Goal: Transaction & Acquisition: Purchase product/service

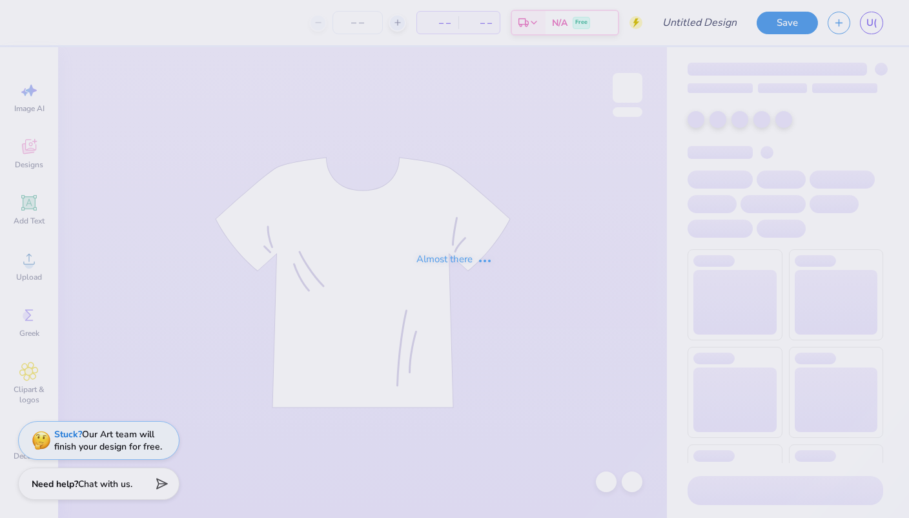
type input "T-Shirt Design"
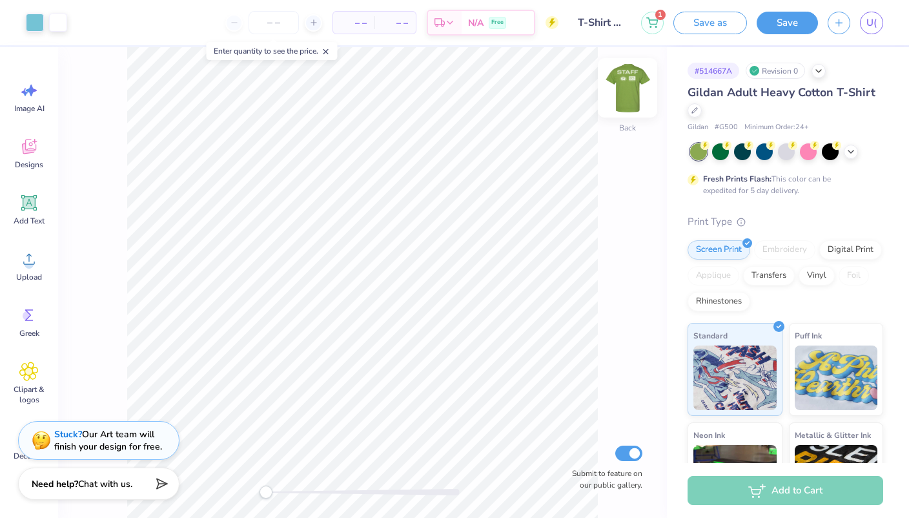
click at [631, 98] on img at bounding box center [628, 88] width 52 height 52
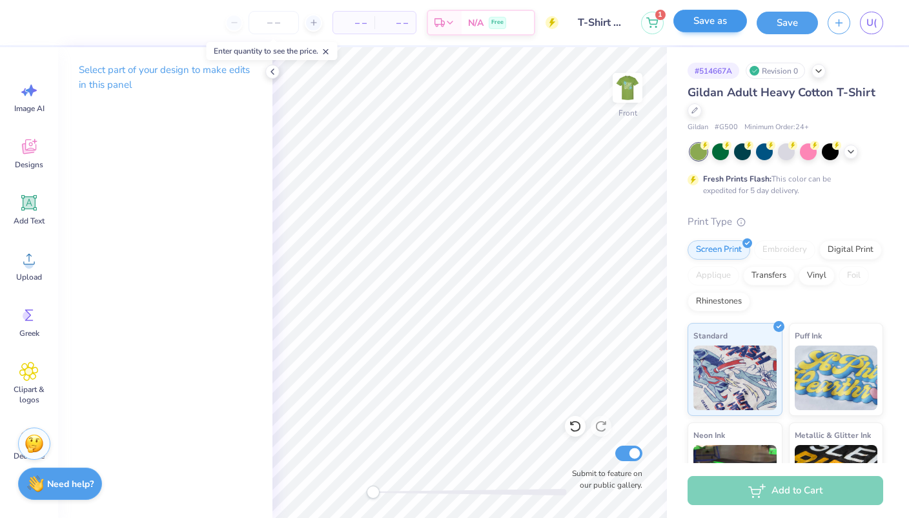
click at [732, 19] on button "Save as" at bounding box center [710, 21] width 74 height 23
click at [612, 23] on input "T-Shirt Design" at bounding box center [599, 23] width 63 height 26
click at [268, 73] on icon at bounding box center [272, 71] width 10 height 10
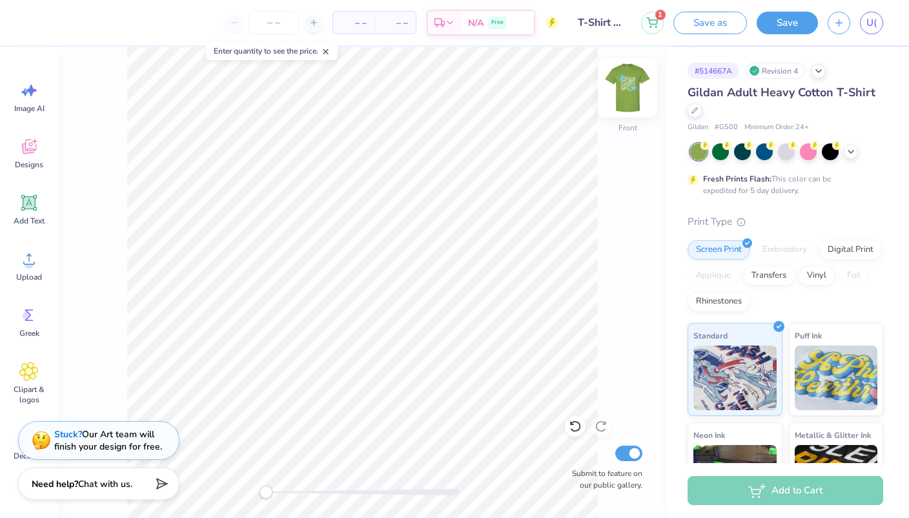
click at [631, 85] on img at bounding box center [628, 88] width 52 height 52
click at [592, 23] on input "T-Shirt Design" at bounding box center [599, 23] width 63 height 26
click at [618, 21] on input "T-Shirt Design" at bounding box center [599, 23] width 63 height 26
click at [654, 25] on icon at bounding box center [652, 20] width 12 height 10
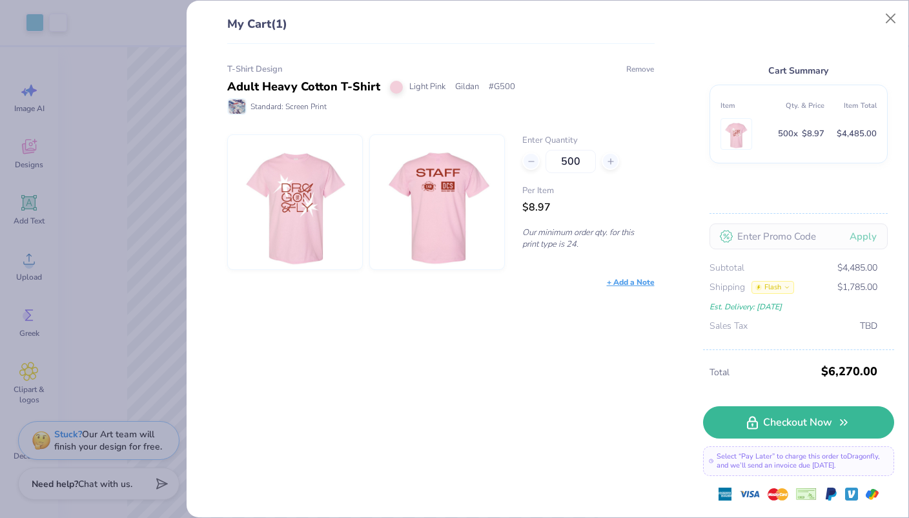
click at [633, 68] on button "Remove" at bounding box center [639, 69] width 29 height 12
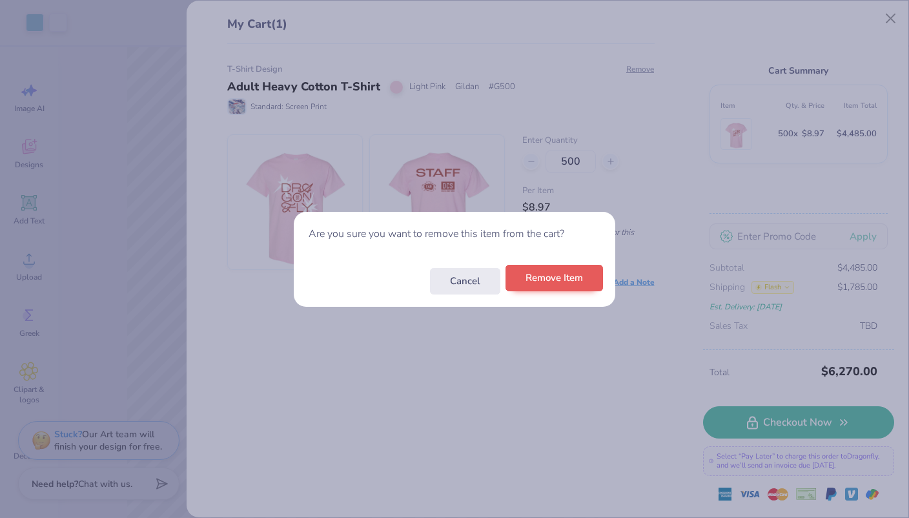
click at [584, 279] on button "Remove Item" at bounding box center [553, 278] width 97 height 26
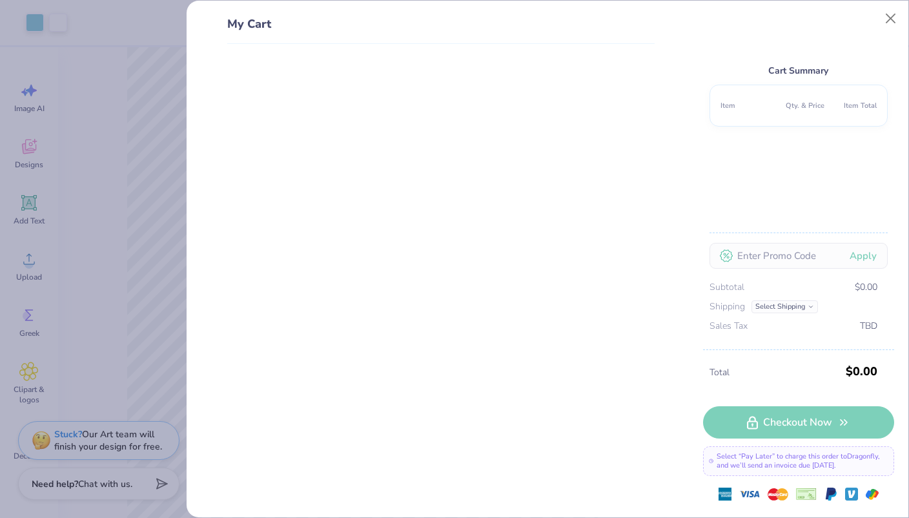
click at [106, 341] on div "My Cart Cart Summary Item Qty. & Price Item Total Apply Subtotal $0.00 Shipping…" at bounding box center [454, 259] width 909 height 518
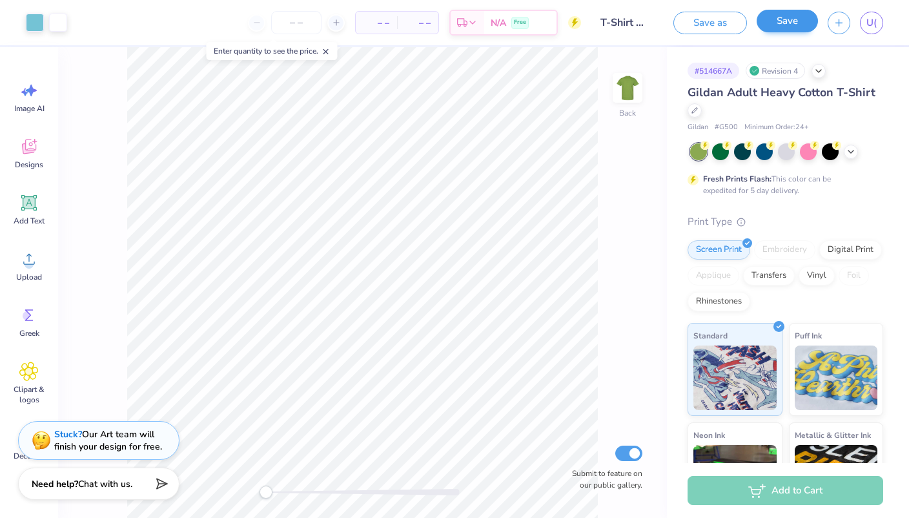
click at [776, 25] on button "Save" at bounding box center [786, 21] width 61 height 23
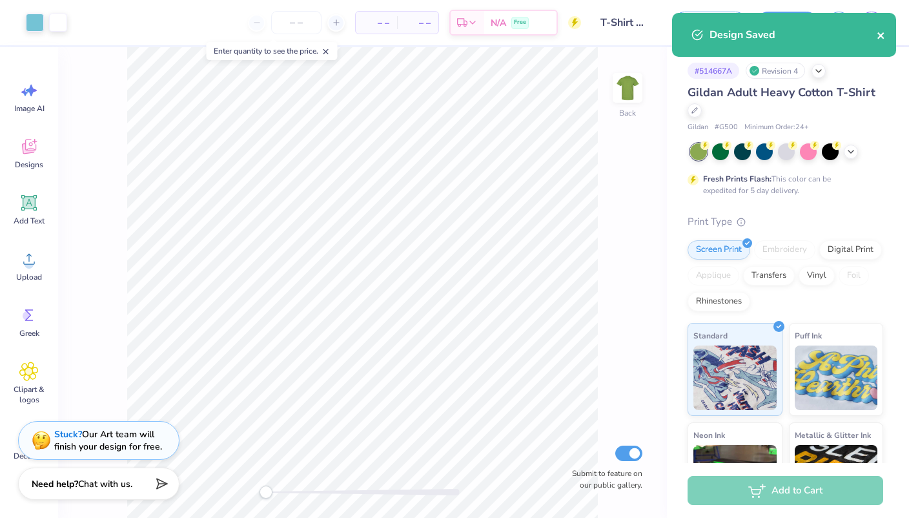
click at [883, 30] on icon "close" at bounding box center [880, 35] width 9 height 10
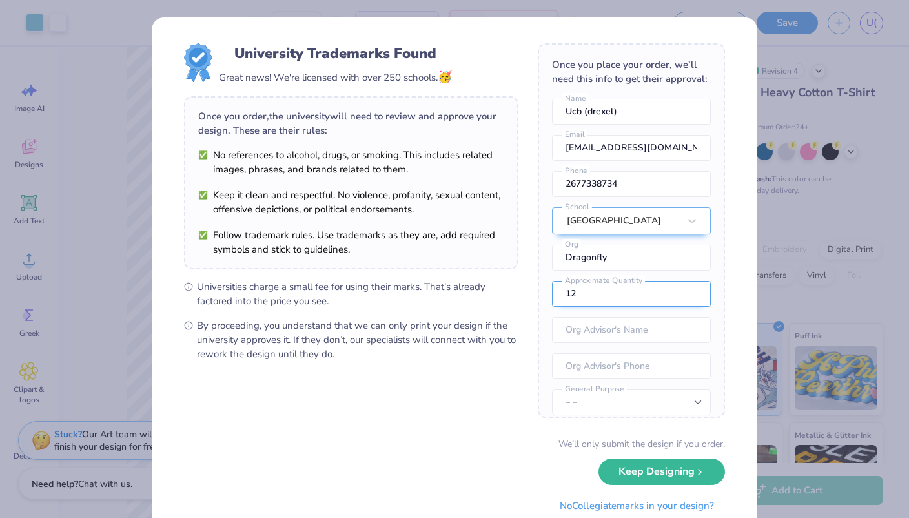
click at [616, 294] on input "12" at bounding box center [631, 294] width 159 height 26
type input "1"
click at [776, 216] on div "University Trademarks Found Great news! We're licensed with over 250 schools. 🥳…" at bounding box center [454, 259] width 909 height 518
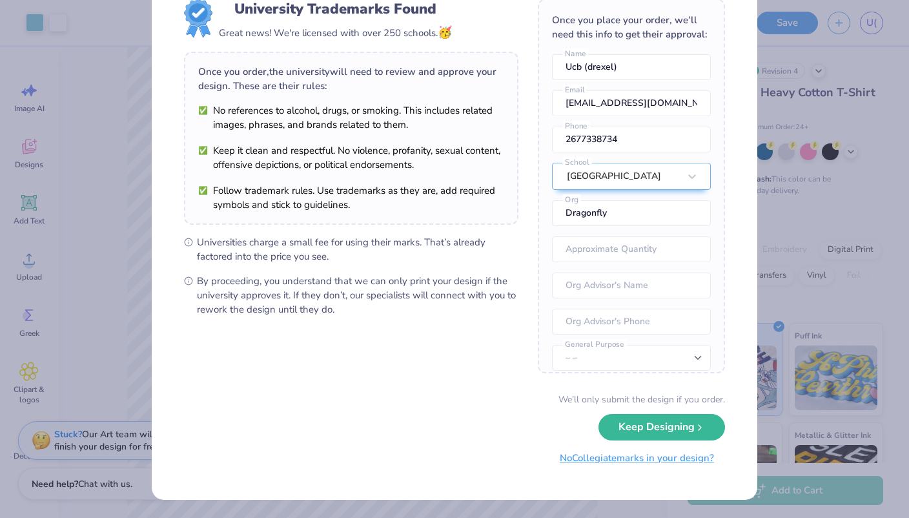
scroll to position [44, 0]
click at [623, 465] on button "No Collegiate marks in your design?" at bounding box center [637, 458] width 176 height 26
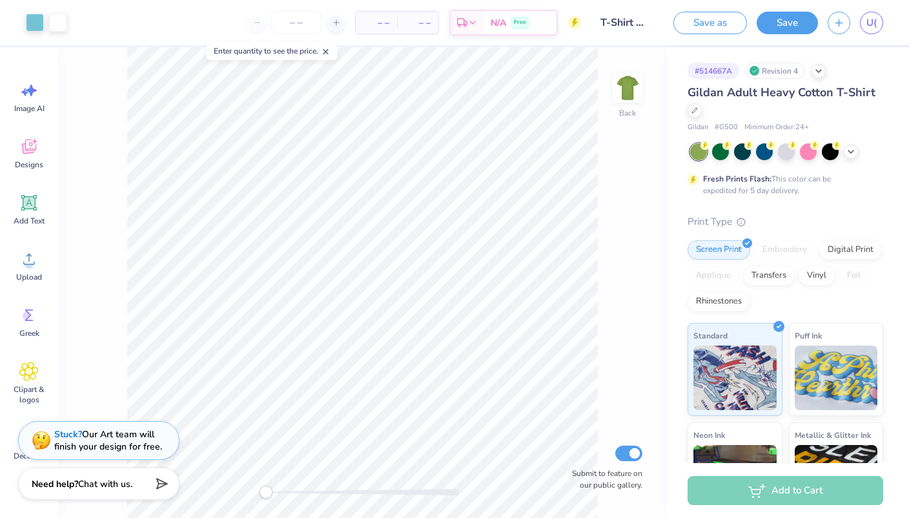
click at [788, 497] on div "Add to Cart" at bounding box center [785, 490] width 196 height 29
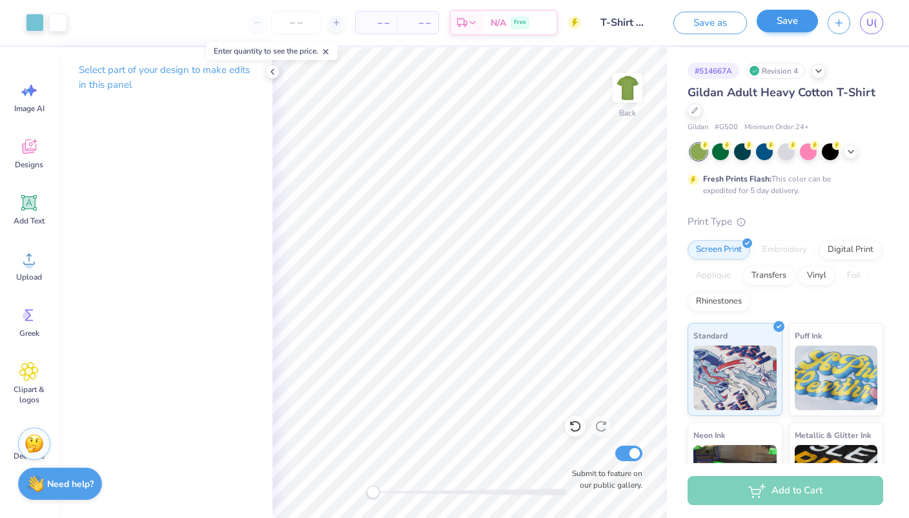
click at [789, 30] on button "Save" at bounding box center [786, 21] width 61 height 23
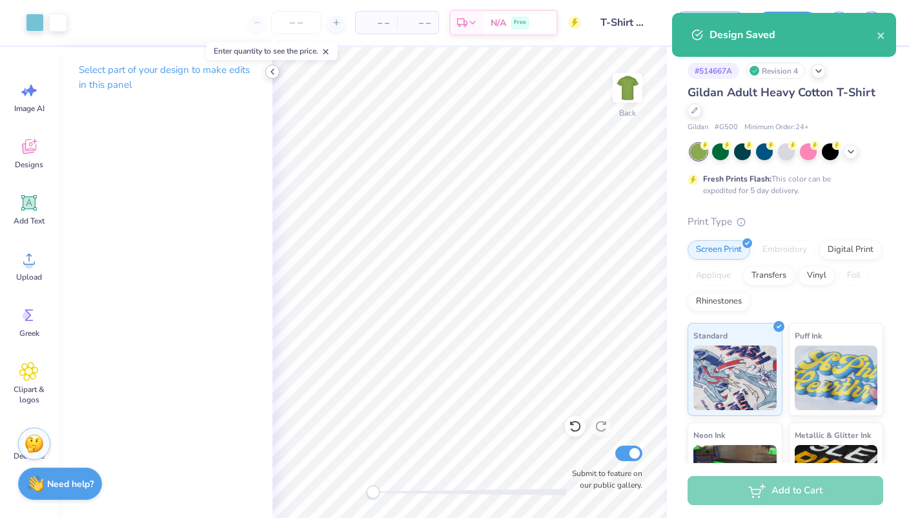
click at [276, 75] on icon at bounding box center [272, 71] width 10 height 10
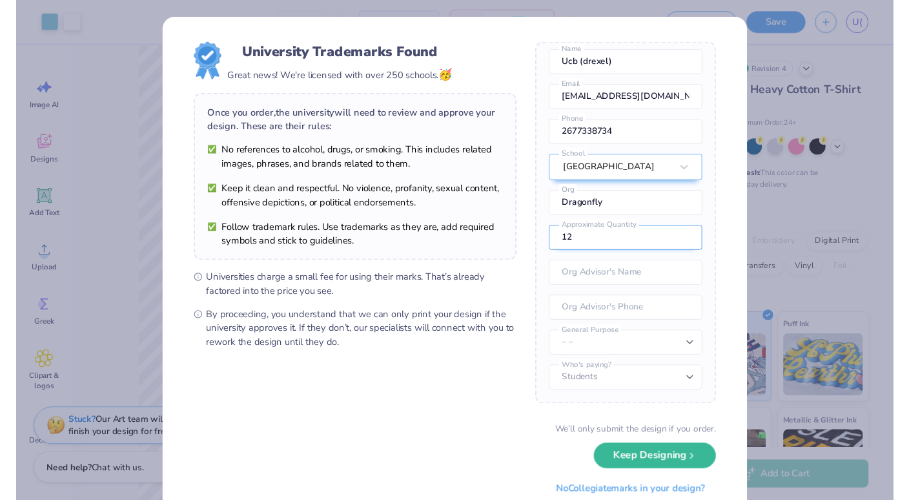
scroll to position [48, 0]
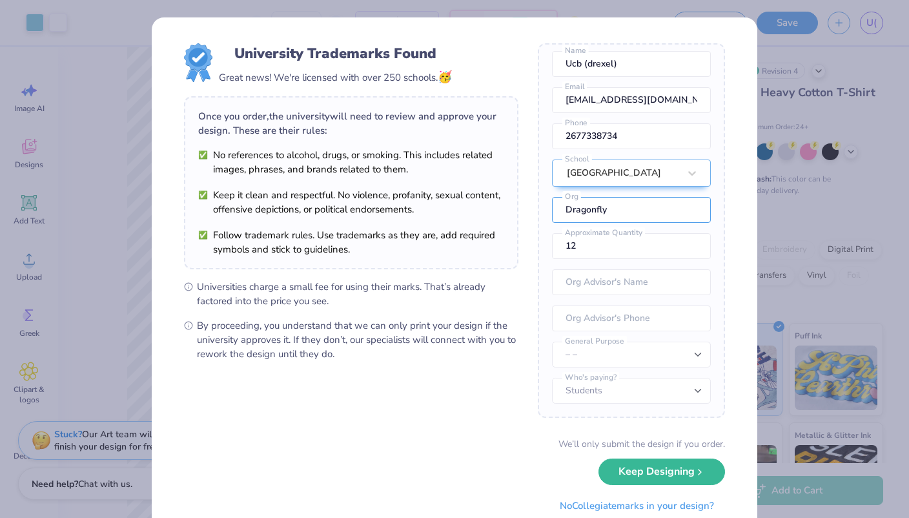
drag, startPoint x: 622, startPoint y: 216, endPoint x: 539, endPoint y: 215, distance: 83.3
click at [685, 503] on button "No Collegiate marks in your design?" at bounding box center [637, 502] width 176 height 26
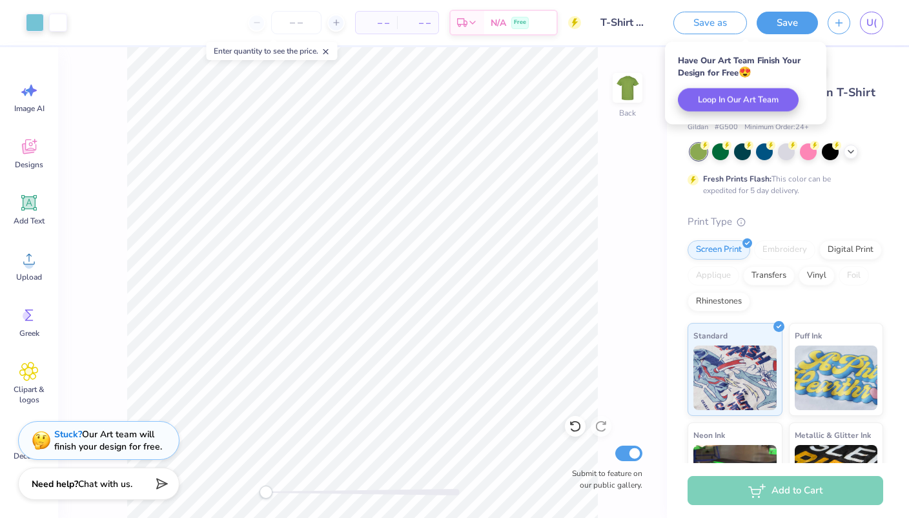
click at [749, 487] on div "Add to Cart" at bounding box center [785, 490] width 196 height 29
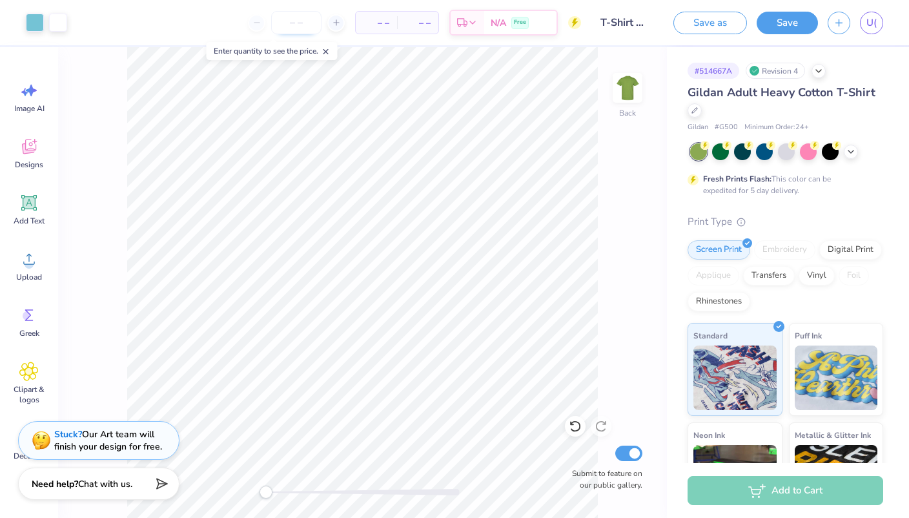
click at [299, 21] on input "number" at bounding box center [296, 22] width 50 height 23
type input "500"
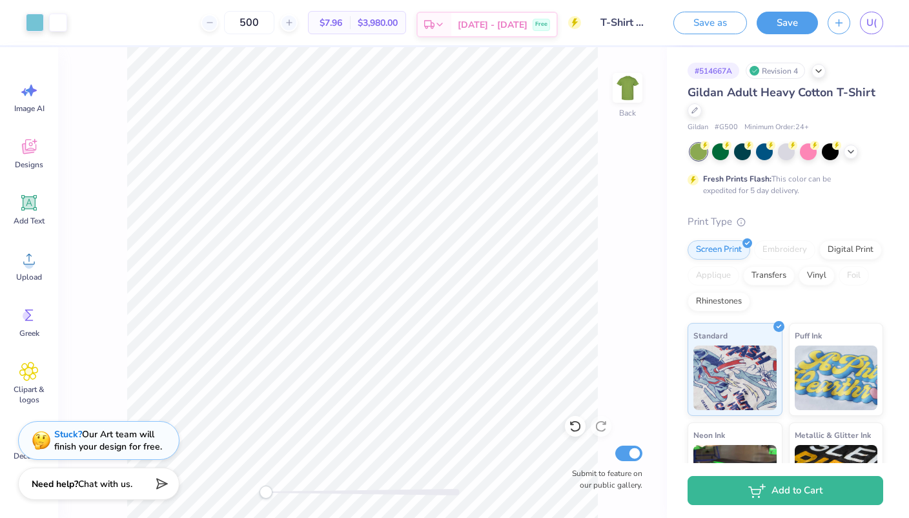
click at [532, 33] on div "[DATE] - [DATE] Free" at bounding box center [503, 24] width 105 height 23
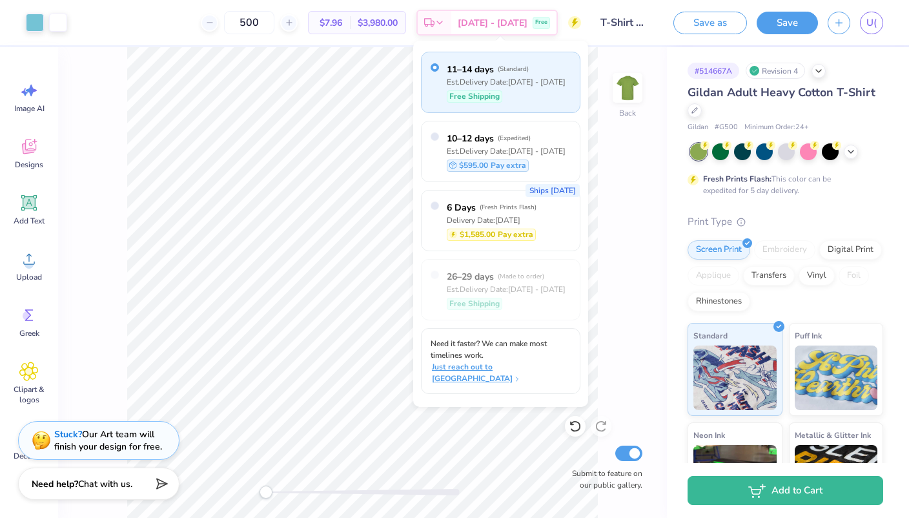
click at [529, 361] on span "Just reach out to [GEOGRAPHIC_DATA]" at bounding box center [502, 372] width 140 height 23
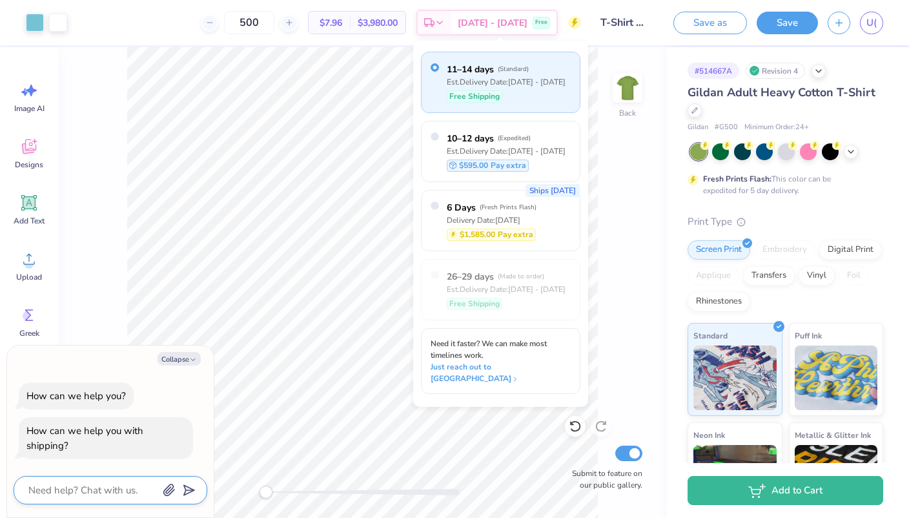
click at [121, 489] on textarea at bounding box center [92, 489] width 131 height 17
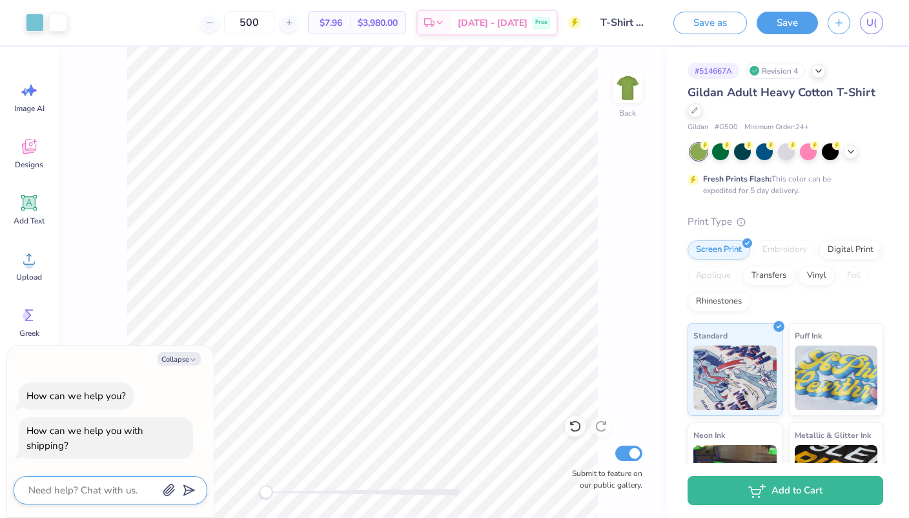
type textarea "W"
type textarea "x"
type textarea "We"
type textarea "x"
type textarea "We"
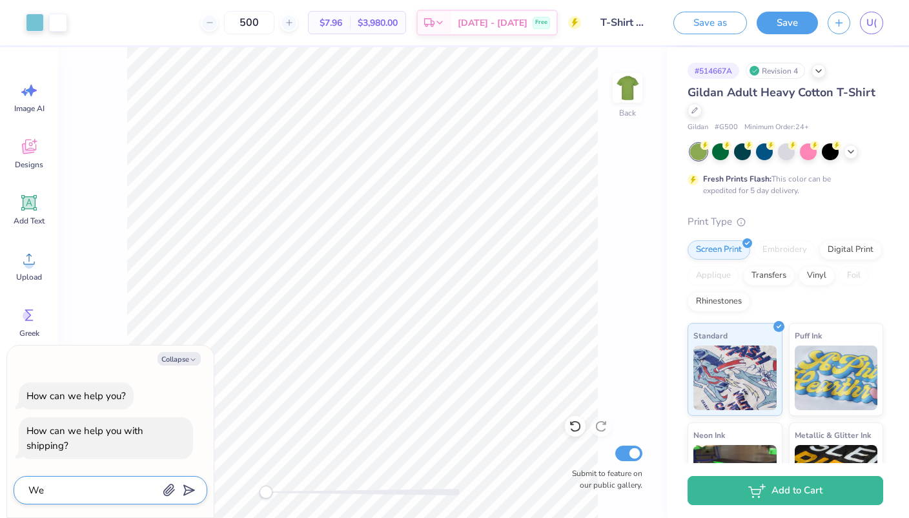
type textarea "x"
type textarea "We n"
type textarea "x"
type textarea "We ne"
type textarea "x"
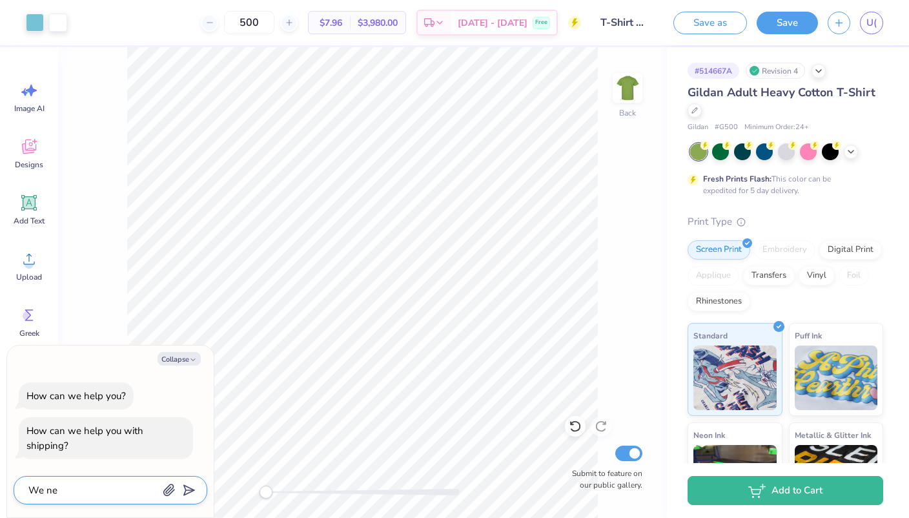
type textarea "We nee"
type textarea "x"
type textarea "We need"
type textarea "x"
type textarea "We need"
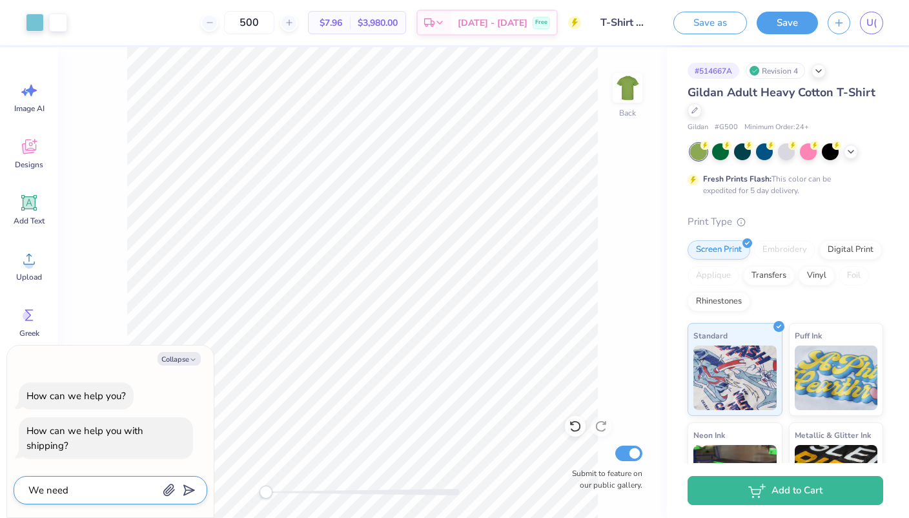
type textarea "x"
type textarea "We need i"
type textarea "x"
type textarea "We need it"
type textarea "x"
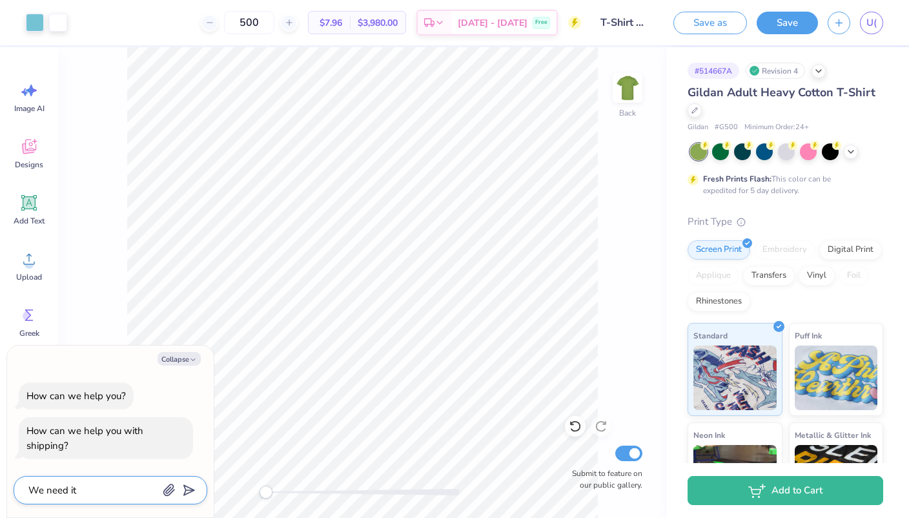
type textarea "We need it"
type textarea "x"
type textarea "We need it b"
type textarea "x"
type textarea "We need it by"
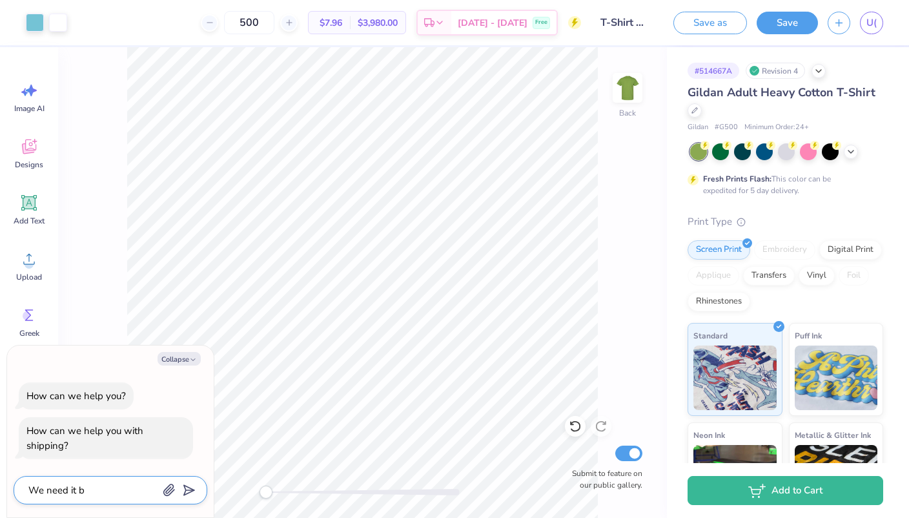
type textarea "x"
type textarea "We need it by"
type textarea "x"
type textarea "We need it by o"
type textarea "x"
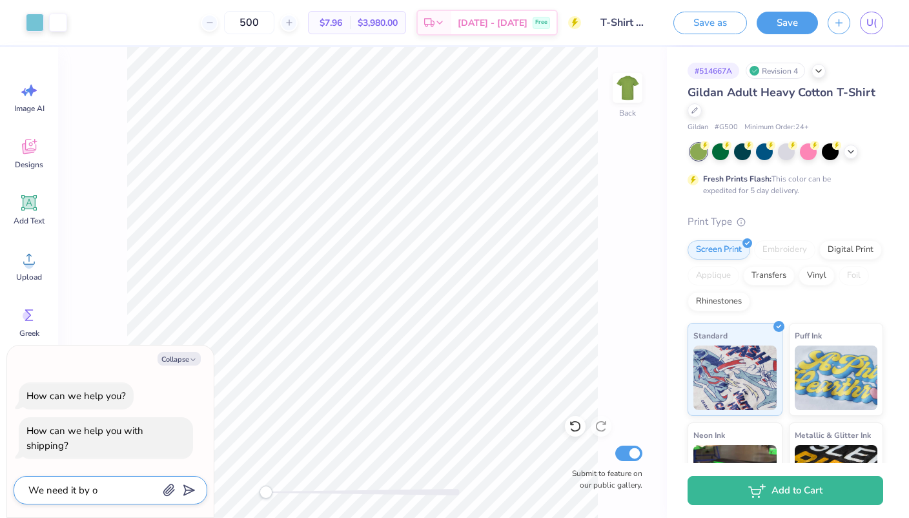
type textarea "We need it by oc"
type textarea "x"
type textarea "We need it by oct"
type textarea "x"
type textarea "We need it by octo"
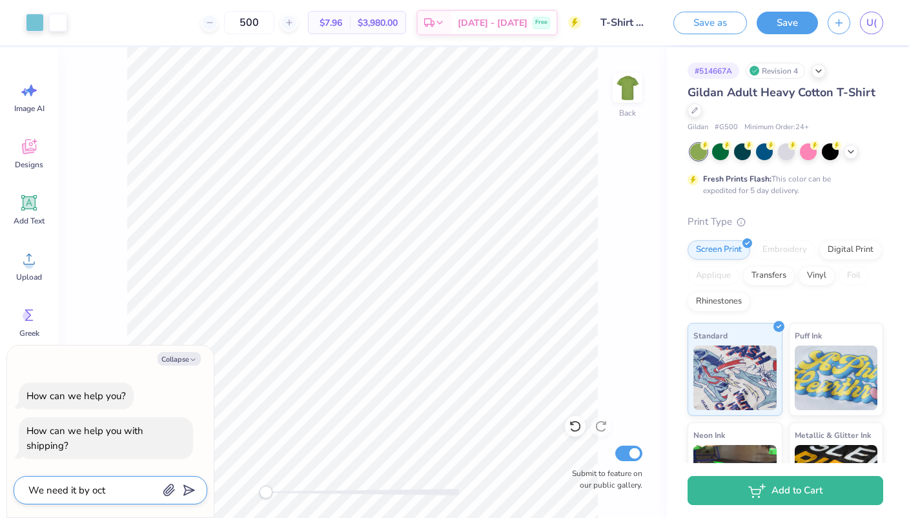
type textarea "x"
type textarea "We need it by octob"
type textarea "x"
type textarea "We need it by octobe"
type textarea "x"
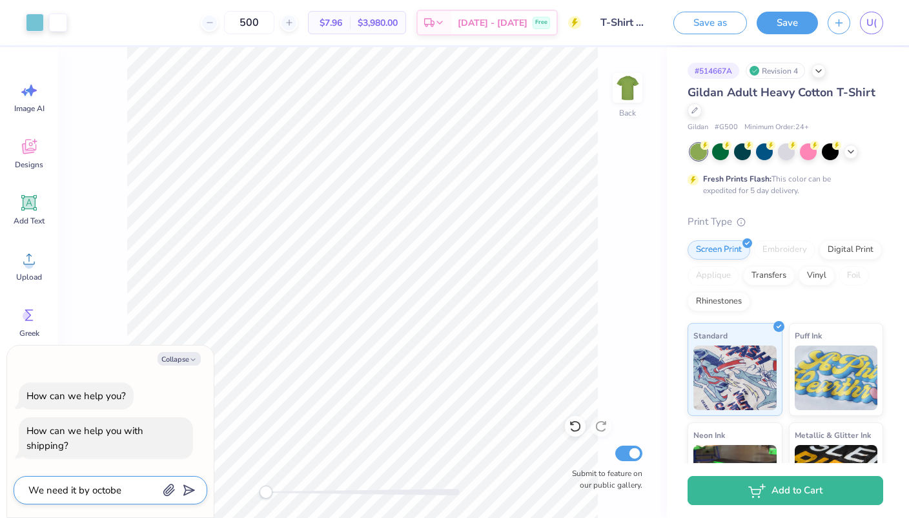
type textarea "We need it by october"
type textarea "x"
type textarea "We need it by October"
type textarea "x"
type textarea "We need it by [DATE]"
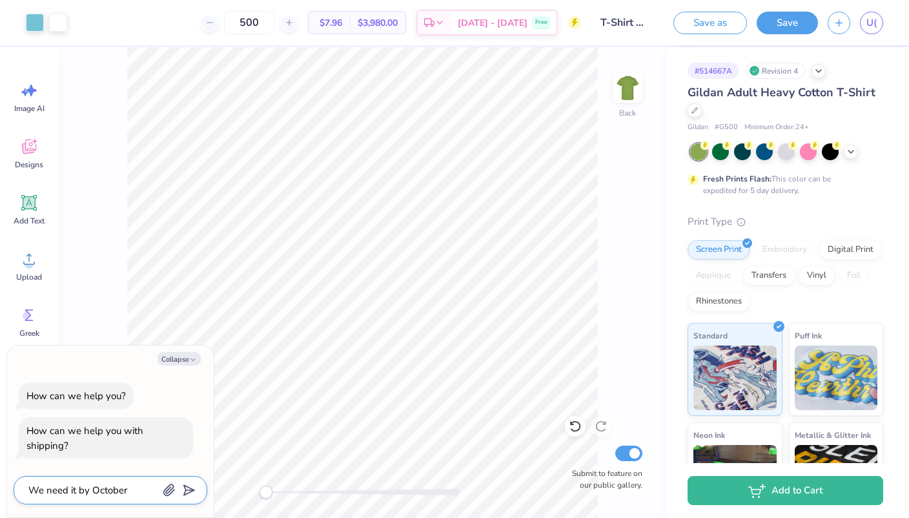
type textarea "x"
type textarea "We need it by October"
type textarea "x"
type textarea "We need it by [DATE]"
type textarea "x"
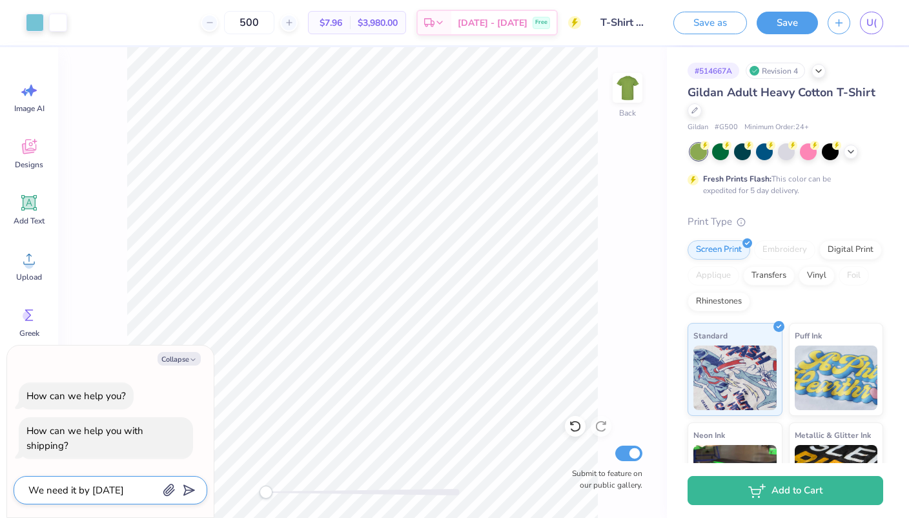
type textarea "We need it by October 3r"
type textarea "x"
type textarea "We need it by [DATE]"
type textarea "x"
type textarea "We need it by [DATE]"
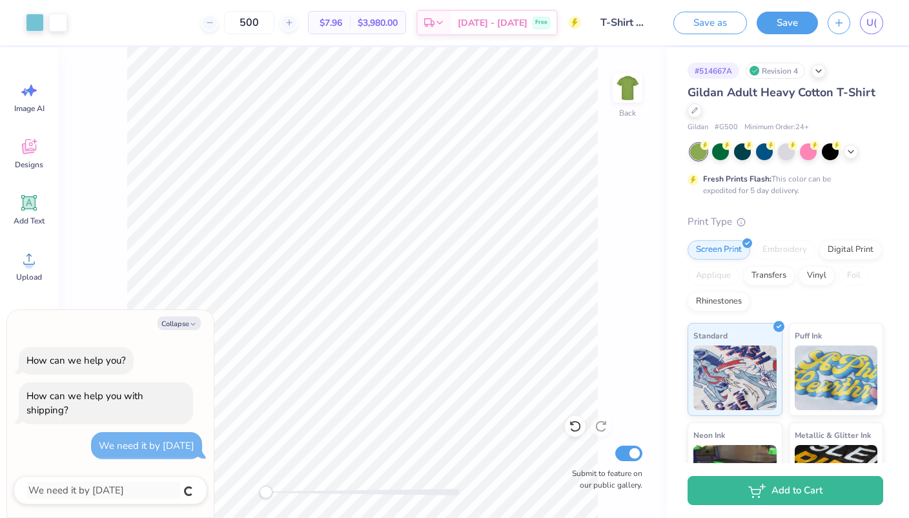
type textarea "x"
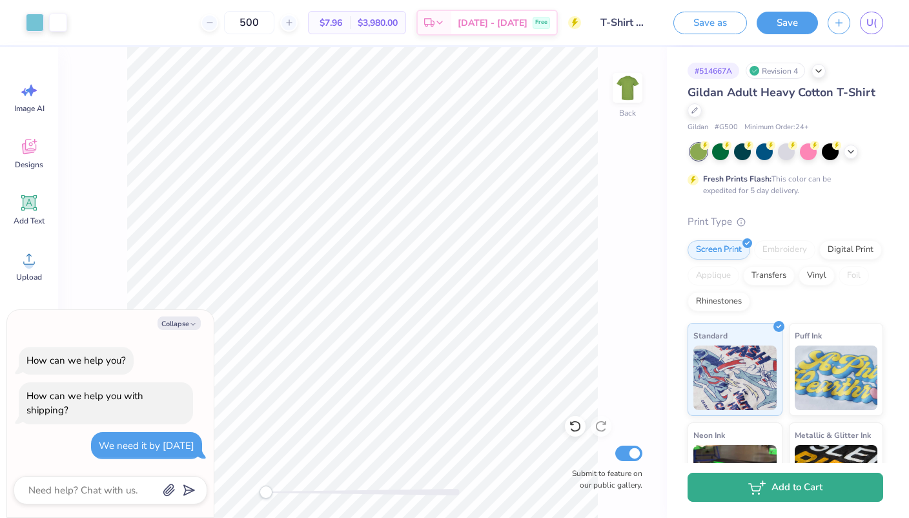
click at [775, 484] on button "Add to Cart" at bounding box center [785, 486] width 196 height 29
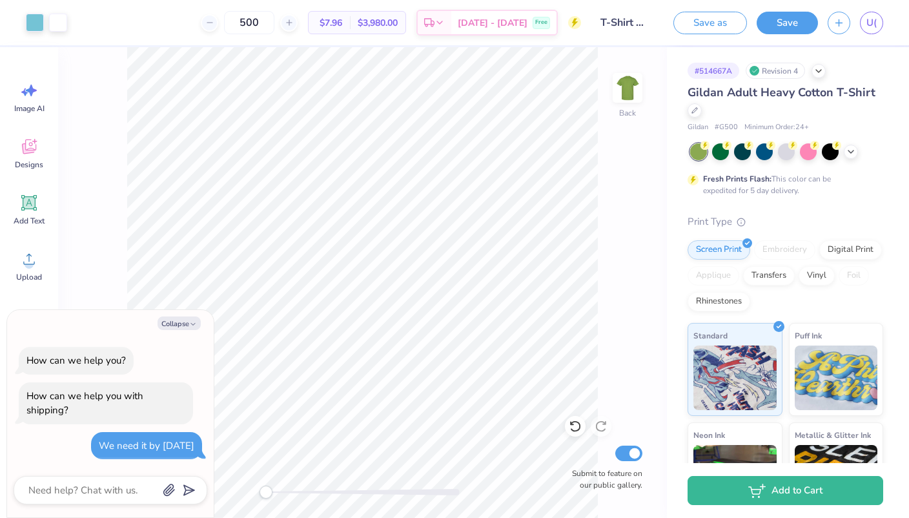
type textarea "x"
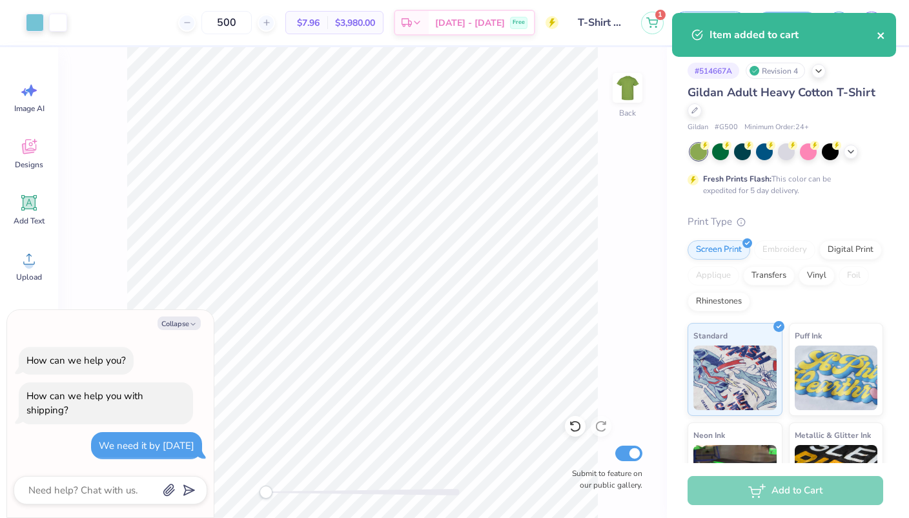
click at [885, 32] on icon "close" at bounding box center [880, 35] width 9 height 10
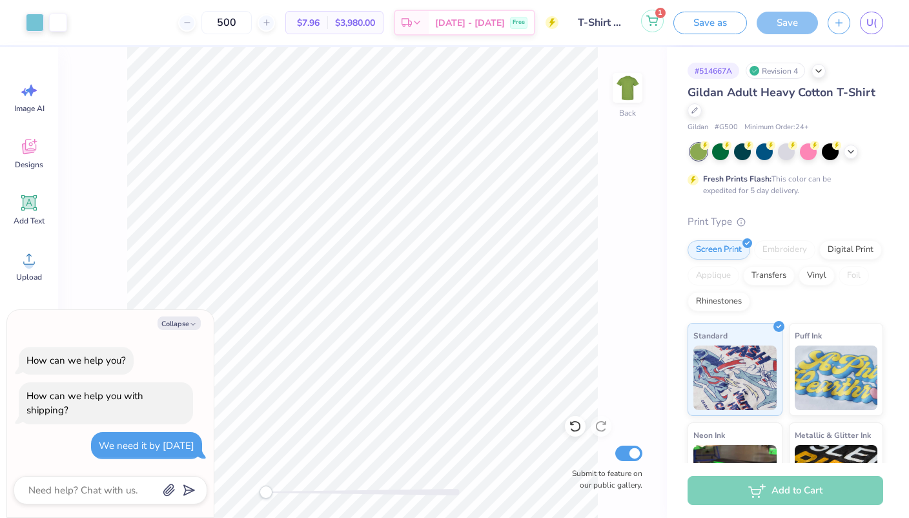
click at [662, 21] on button "1" at bounding box center [652, 21] width 23 height 23
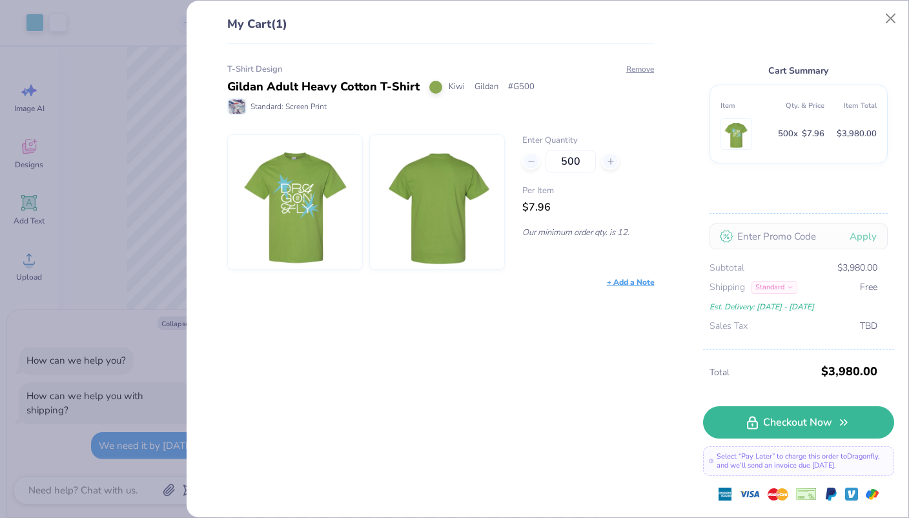
click at [789, 287] on icon at bounding box center [790, 287] width 6 height 6
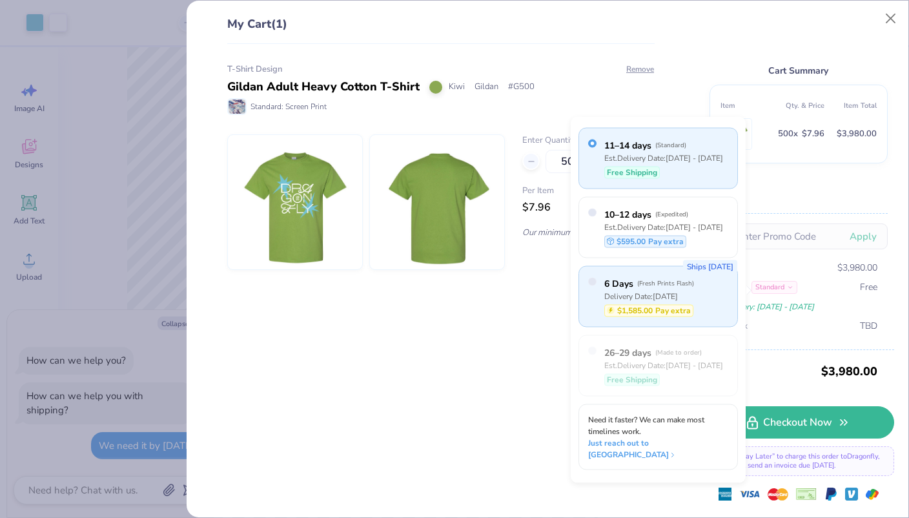
click at [636, 288] on label "6 Days ( Fresh Prints Flash )" at bounding box center [649, 283] width 90 height 14
radio input "false"
radio input "true"
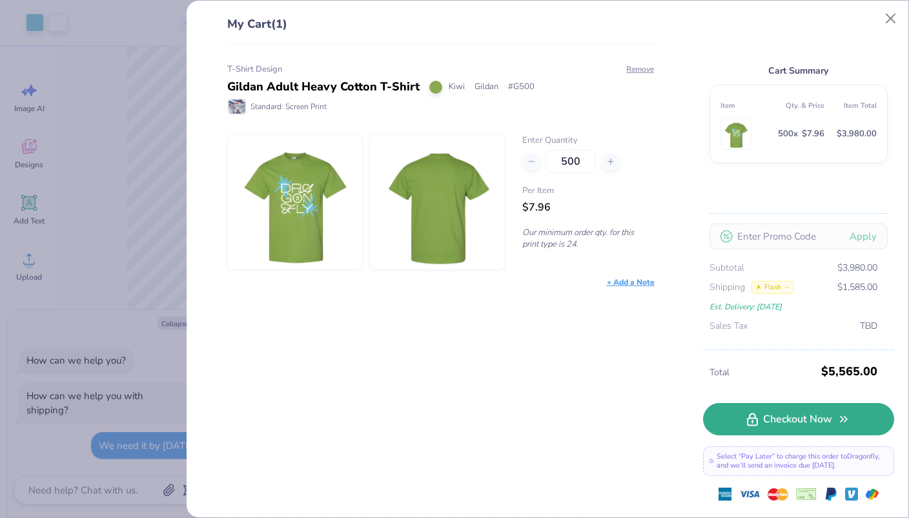
click at [773, 430] on link "Checkout Now" at bounding box center [798, 419] width 191 height 32
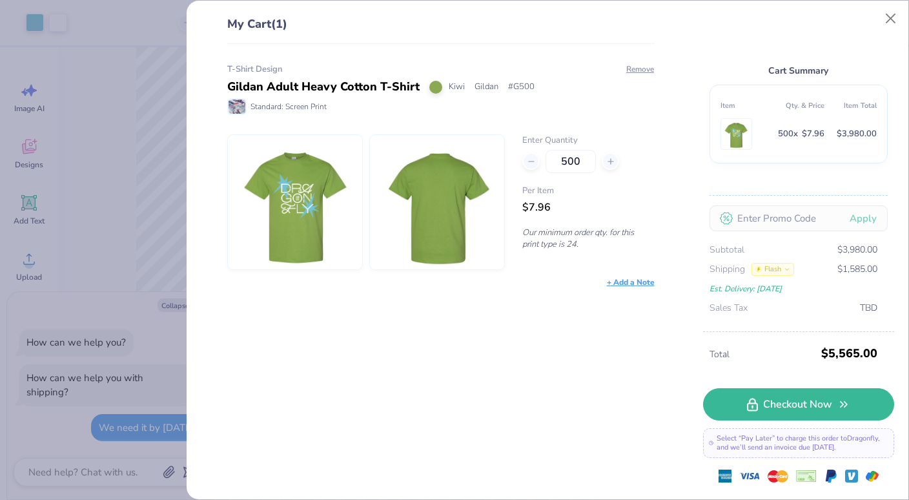
type textarea "x"
